Goal: Task Accomplishment & Management: Manage account settings

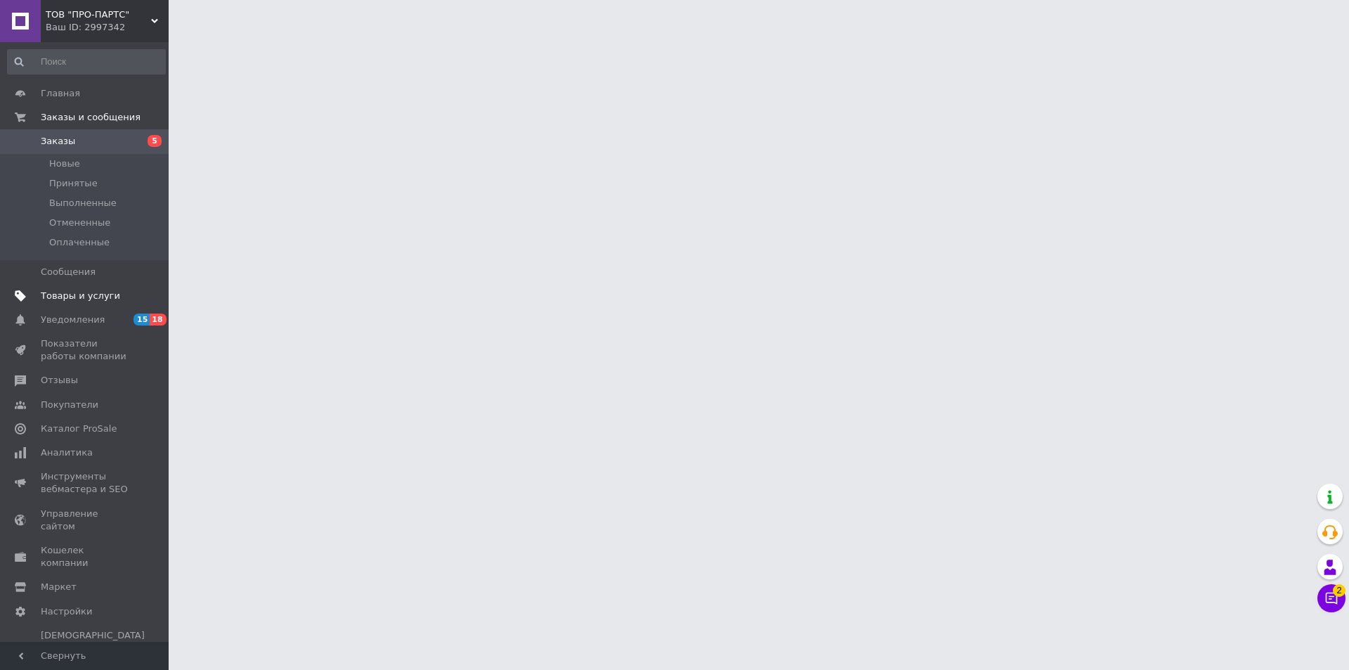
click at [74, 297] on span "Товары и услуги" at bounding box center [80, 295] width 79 height 13
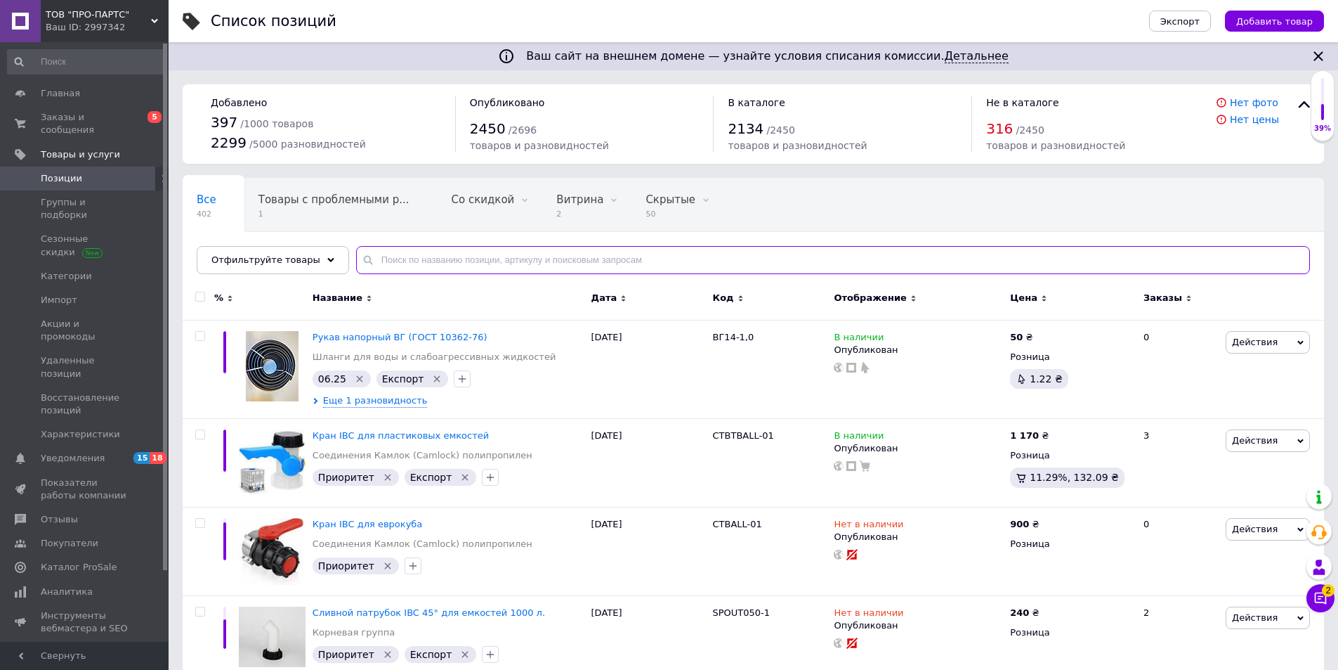
click at [384, 264] on input "text" at bounding box center [833, 260] width 954 height 28
type input "tpr"
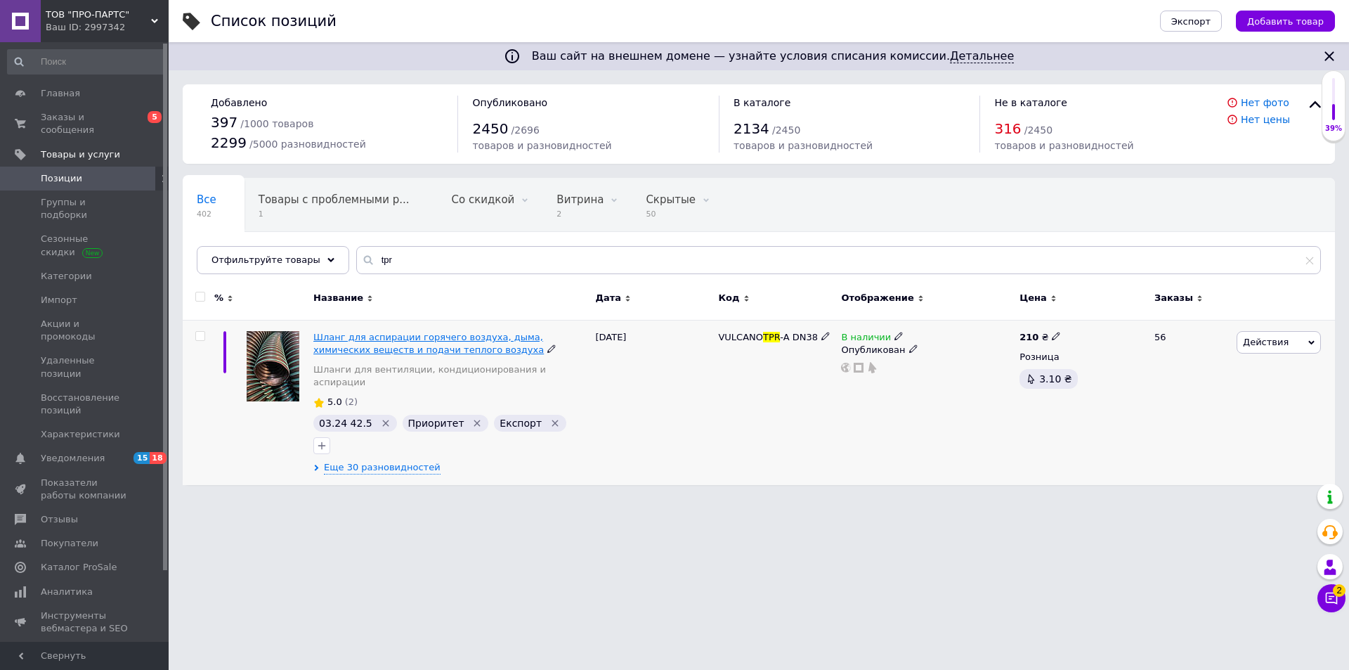
click at [402, 341] on span "Шланг для аспирации горячего воздуха, дыма, химических веществ и подачи теплого…" at bounding box center [428, 343] width 230 height 23
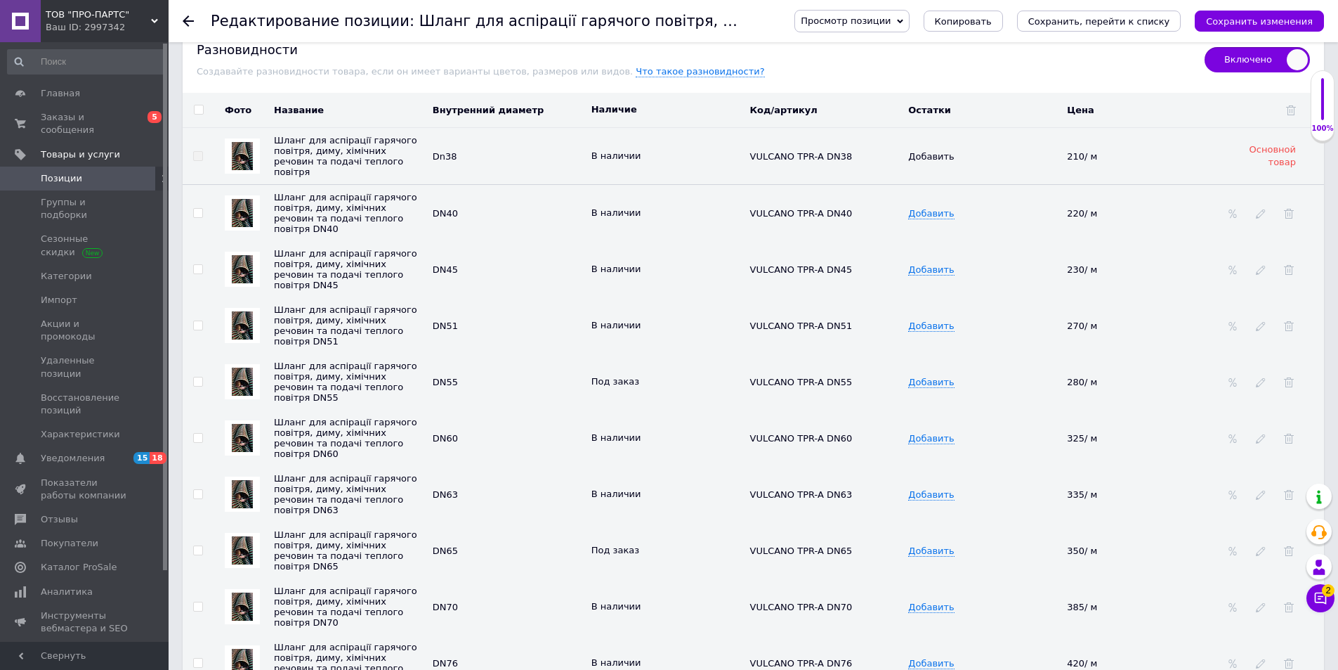
scroll to position [2037, 0]
